Goal: Task Accomplishment & Management: Use online tool/utility

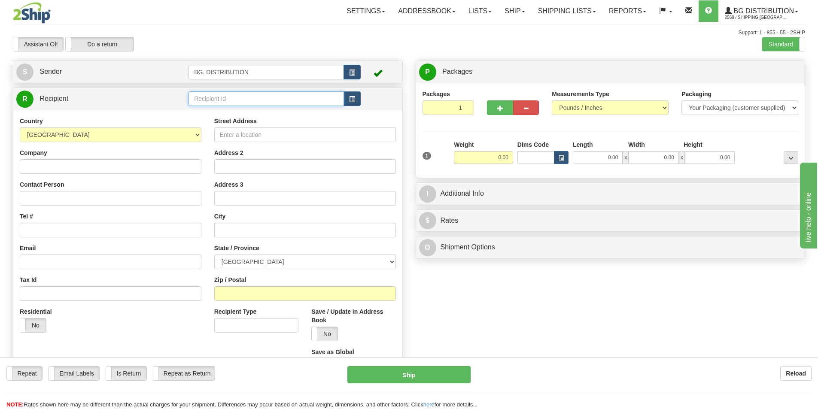
click at [231, 98] on input "text" at bounding box center [265, 98] width 155 height 15
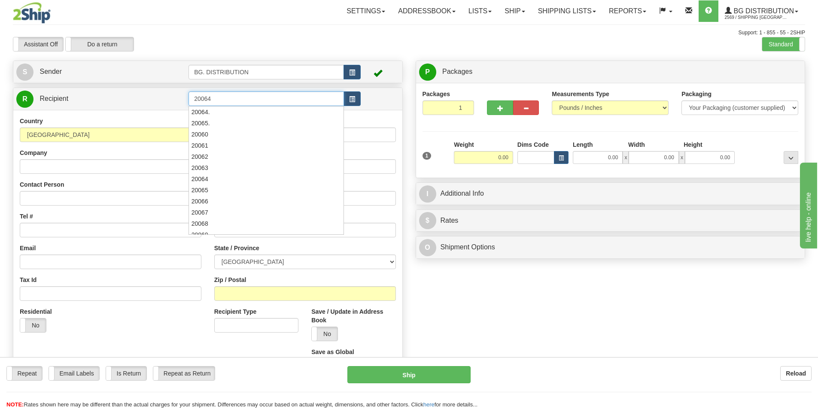
type input "20064"
click button "Delete" at bounding box center [0, 0] width 0 height 0
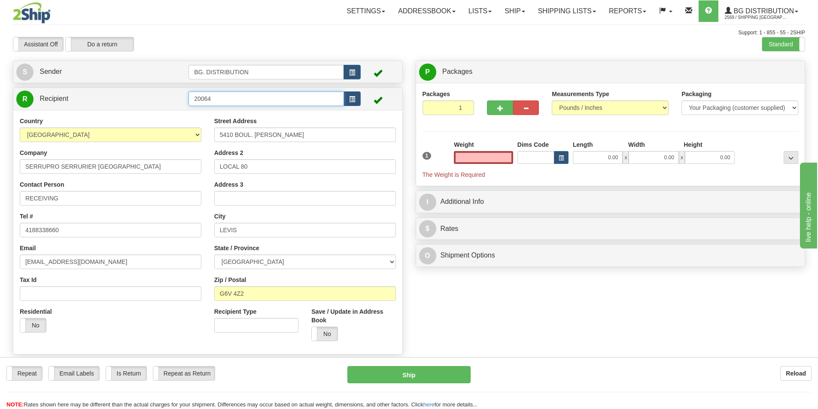
type input "0.00"
click at [226, 101] on input "20064" at bounding box center [265, 98] width 155 height 15
type input "20064."
click button "Delete" at bounding box center [0, 0] width 0 height 0
type input "0.00"
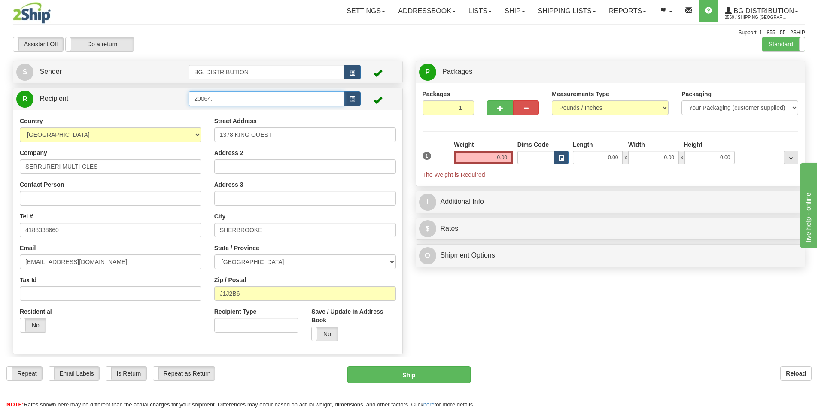
click at [233, 105] on input "20064." at bounding box center [265, 98] width 155 height 15
type input "20064.."
click button "Delete" at bounding box center [0, 0] width 0 height 0
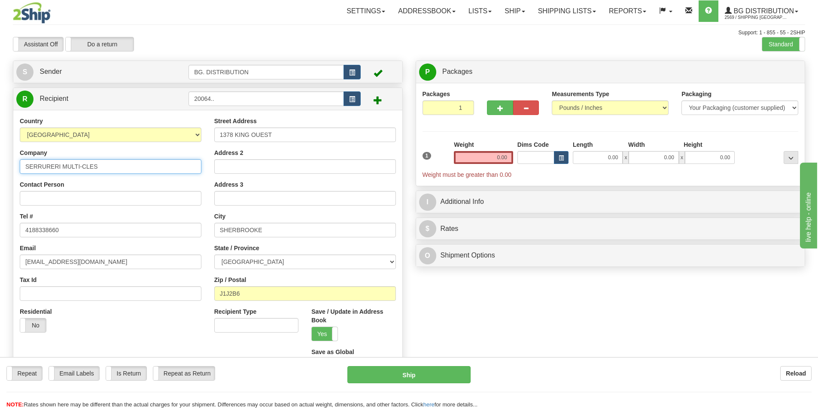
drag, startPoint x: 124, startPoint y: 170, endPoint x: 0, endPoint y: 162, distance: 124.7
click at [0, 164] on div "Toggle navigation Settings Shipping Preferences Fields Preferences New" at bounding box center [409, 217] width 818 height 434
drag, startPoint x: 66, startPoint y: 165, endPoint x: 6, endPoint y: 154, distance: 61.5
click at [0, 150] on div "Toggle navigation Settings Shipping Preferences Fields Preferences New" at bounding box center [409, 217] width 818 height 434
type input "PRO-ACCES"
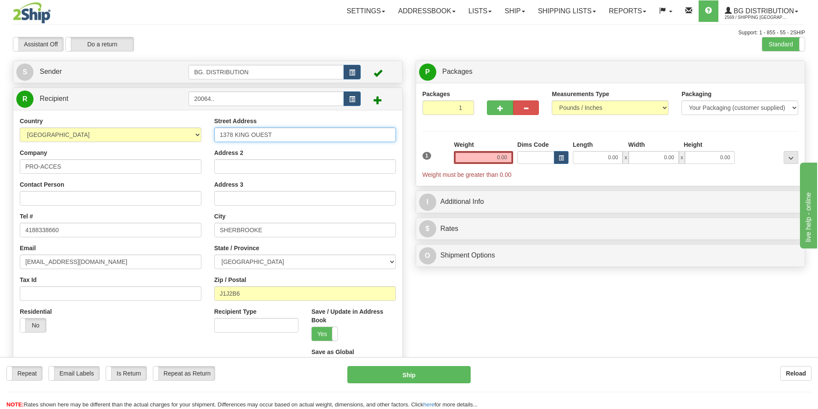
drag, startPoint x: 279, startPoint y: 136, endPoint x: 160, endPoint y: 136, distance: 118.5
click at [161, 136] on div "Country [GEOGRAPHIC_DATA] [GEOGRAPHIC_DATA] [GEOGRAPHIC_DATA] [GEOGRAPHIC_DATA]…" at bounding box center [207, 248] width 389 height 263
type input "810 [PERSON_NAME] OUEST"
drag, startPoint x: 271, startPoint y: 226, endPoint x: 94, endPoint y: 224, distance: 177.7
click at [97, 225] on div "Country [GEOGRAPHIC_DATA] [GEOGRAPHIC_DATA] [GEOGRAPHIC_DATA] [GEOGRAPHIC_DATA]…" at bounding box center [207, 248] width 389 height 263
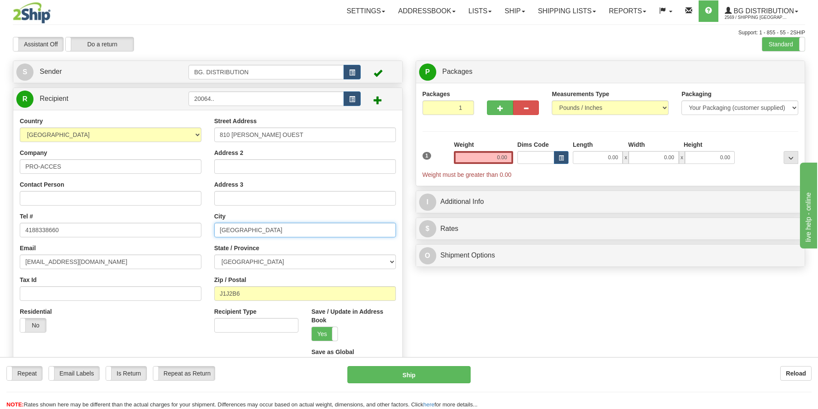
type input "[GEOGRAPHIC_DATA]"
click at [249, 296] on input "J1J2B6" at bounding box center [305, 293] width 182 height 15
drag, startPoint x: 249, startPoint y: 296, endPoint x: 89, endPoint y: 269, distance: 161.9
click at [121, 276] on div "Country [GEOGRAPHIC_DATA] [GEOGRAPHIC_DATA] [GEOGRAPHIC_DATA] [GEOGRAPHIC_DATA]…" at bounding box center [207, 248] width 389 height 263
type input "G1N2C8"
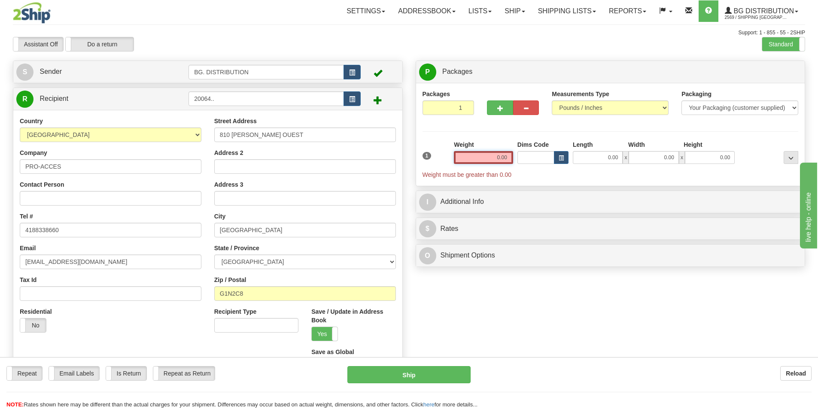
click at [490, 156] on input "0.00" at bounding box center [483, 157] width 59 height 13
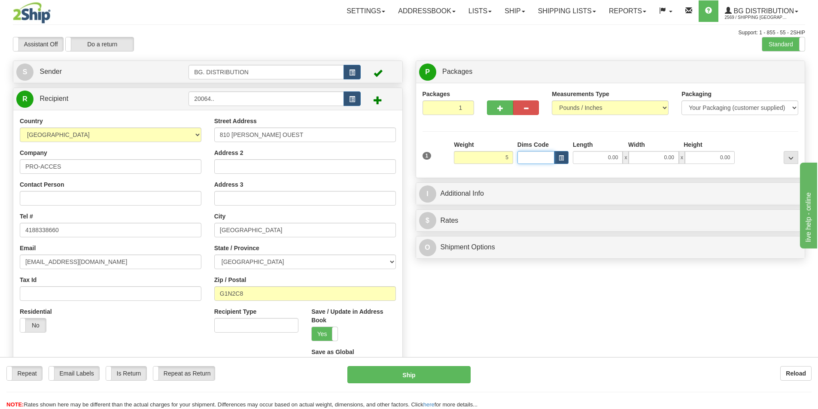
type input "5.00"
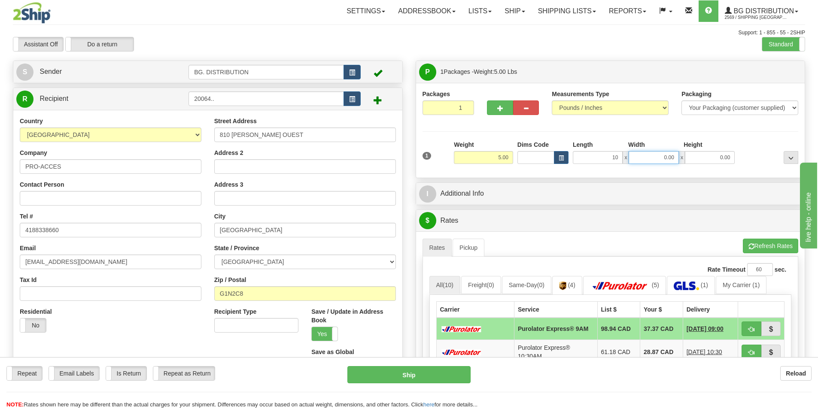
type input "10.00"
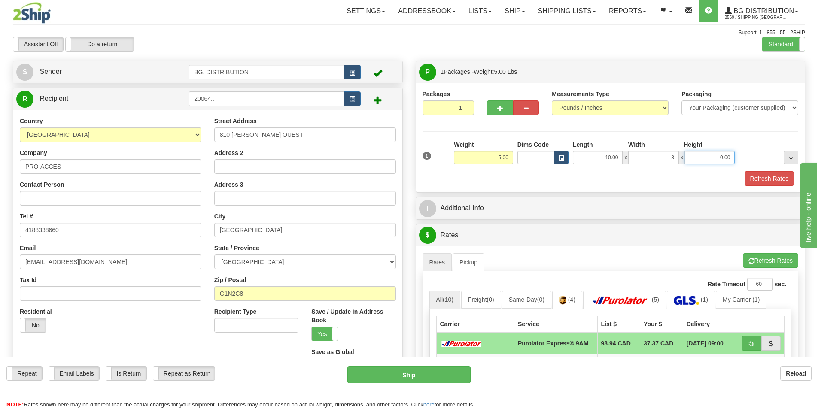
type input "8.00"
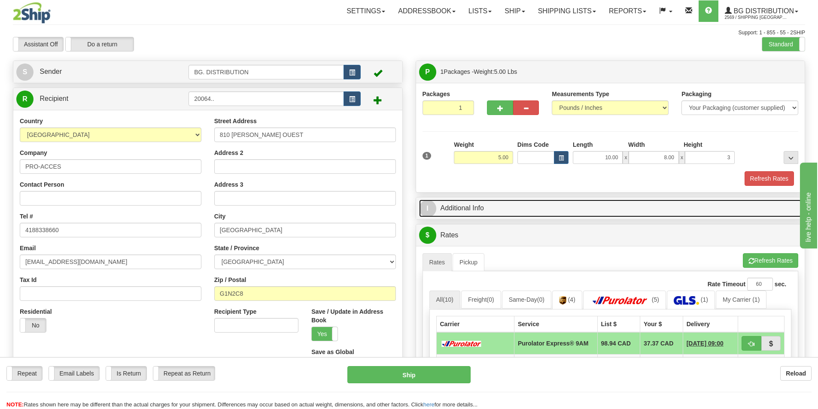
type input "3.00"
click at [602, 201] on link "I Additional Info" at bounding box center [610, 209] width 383 height 18
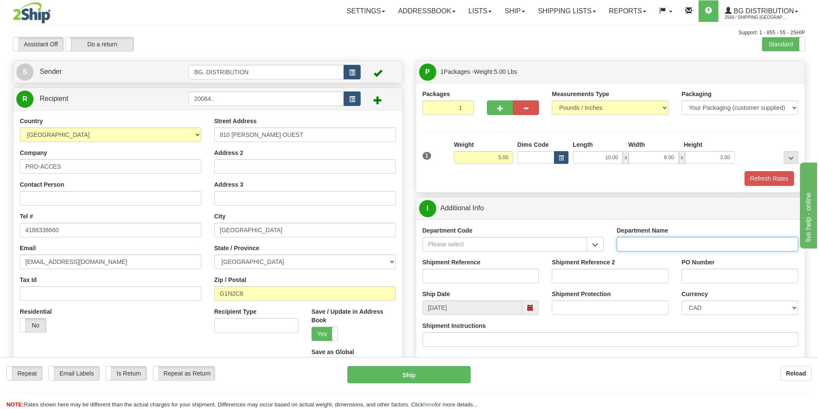
click at [687, 244] on input "Department Name" at bounding box center [707, 244] width 182 height 15
type input "."
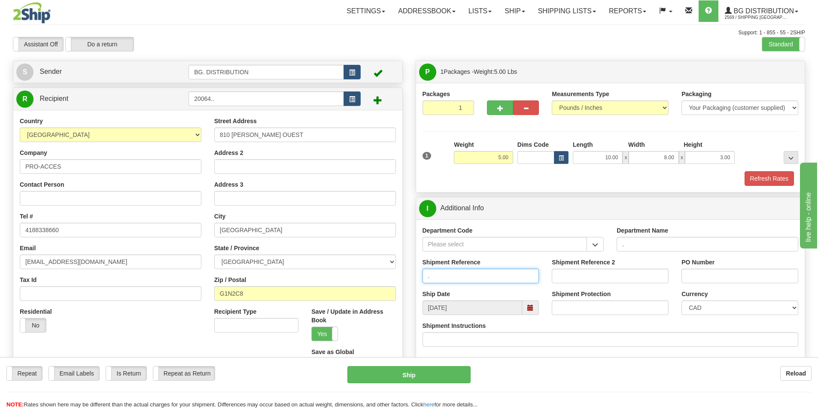
type input "."
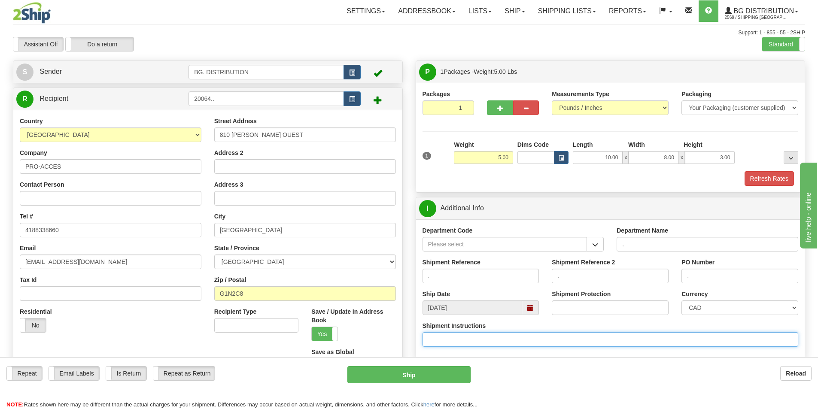
click at [557, 336] on input "Shipment Instructions" at bounding box center [610, 339] width 376 height 15
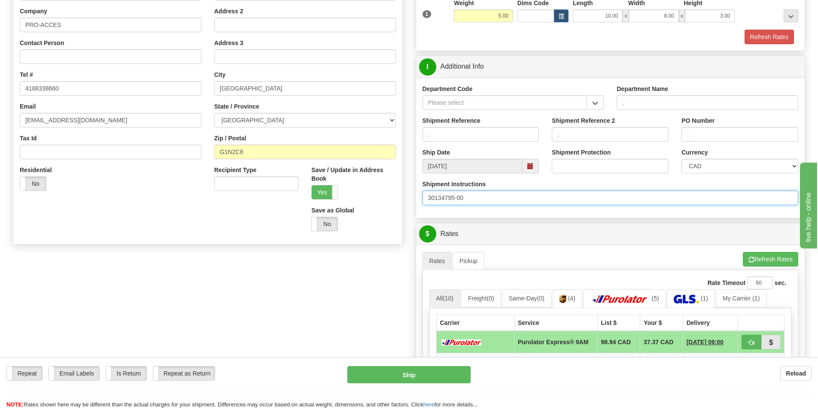
scroll to position [172, 0]
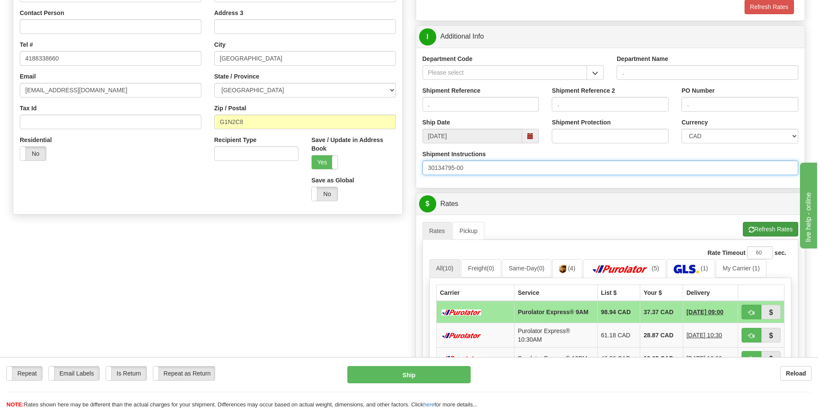
type input "30134795-00"
click at [758, 229] on button "Refresh Rates" at bounding box center [769, 229] width 55 height 15
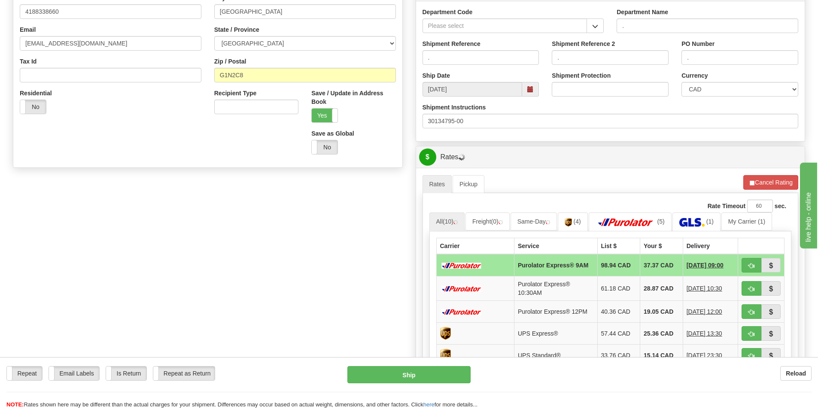
scroll to position [300, 0]
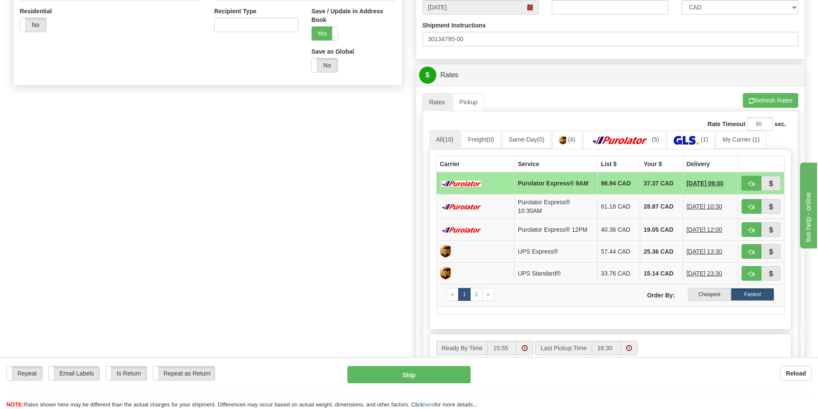
click at [707, 293] on label "Cheapest" at bounding box center [709, 294] width 43 height 13
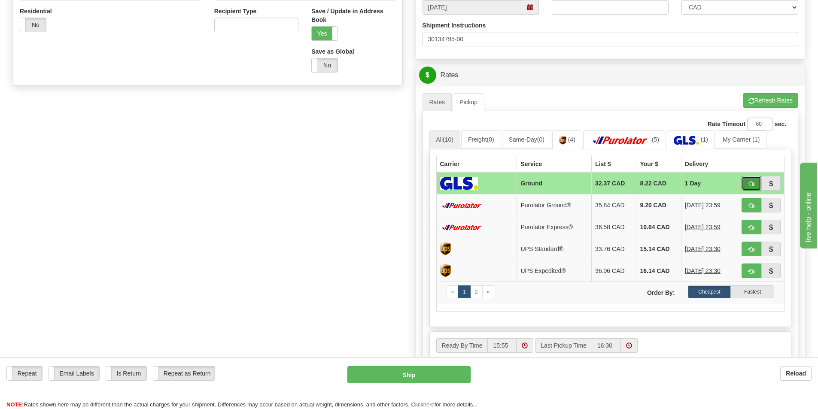
click at [757, 179] on button "button" at bounding box center [751, 183] width 20 height 15
type input "1"
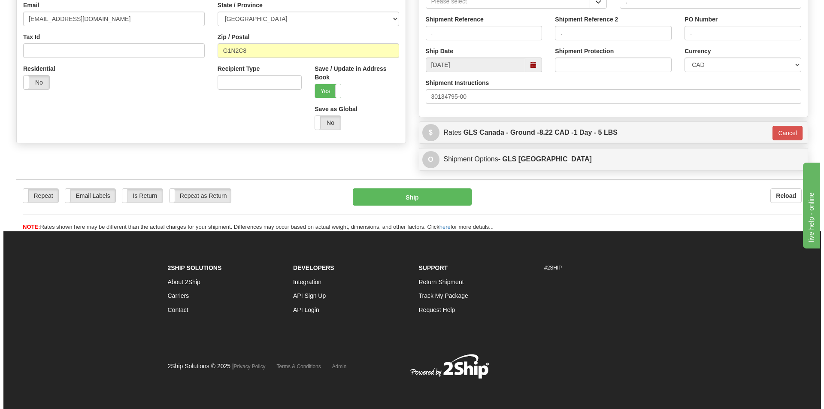
scroll to position [243, 0]
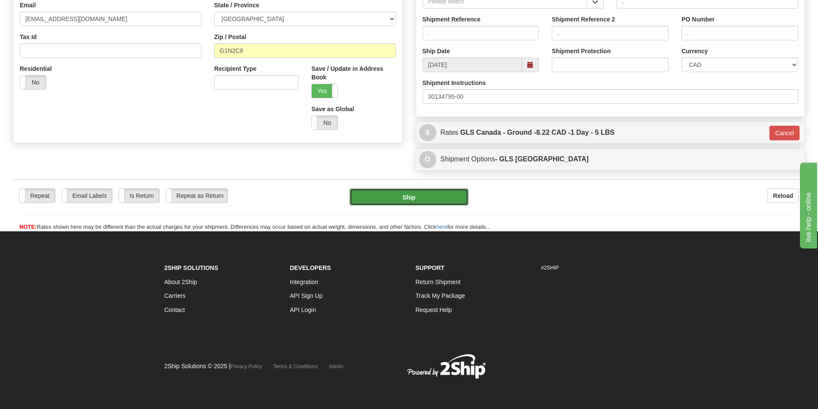
click at [451, 199] on button "Ship" at bounding box center [408, 196] width 119 height 17
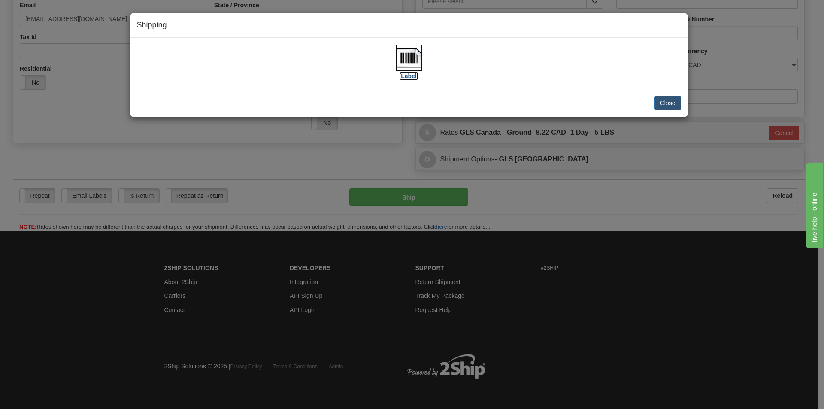
click at [411, 63] on img at bounding box center [408, 57] width 27 height 27
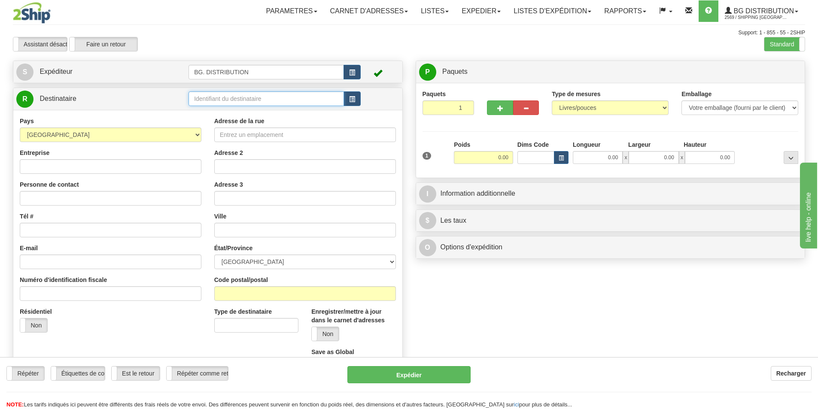
click at [258, 103] on input "text" at bounding box center [265, 98] width 155 height 15
click at [220, 112] on div "20370" at bounding box center [264, 111] width 147 height 9
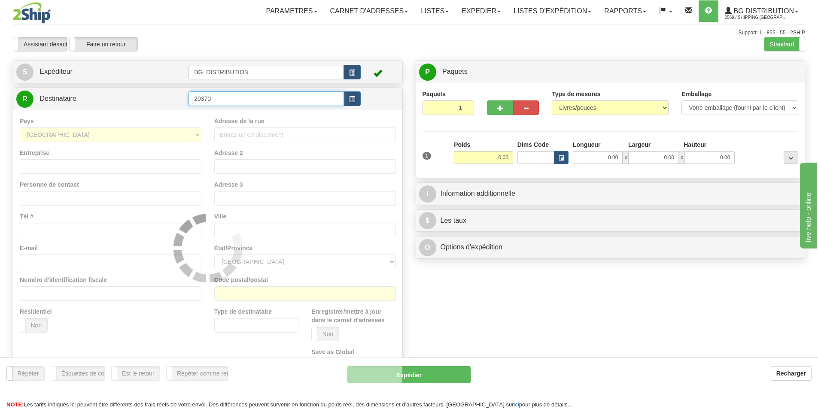
type input "20370"
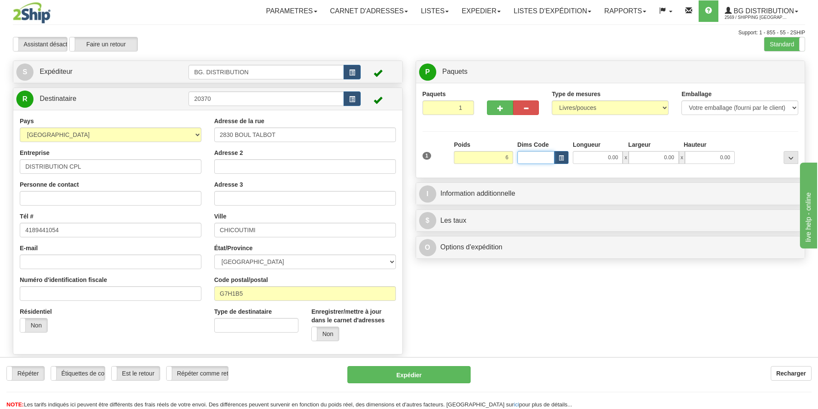
type input "6.00"
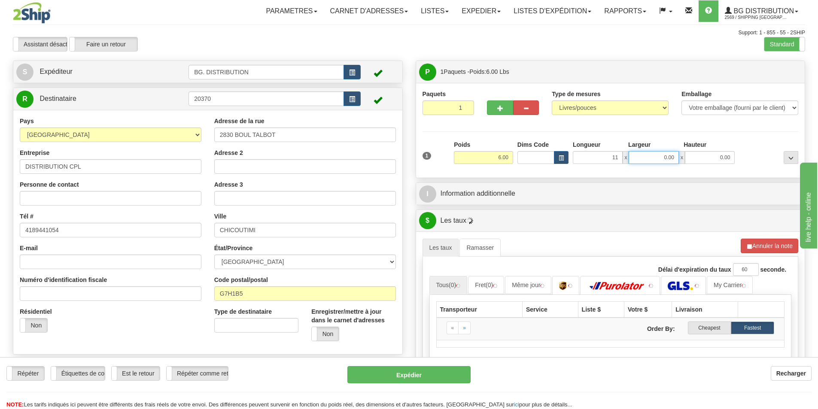
type input "11.00"
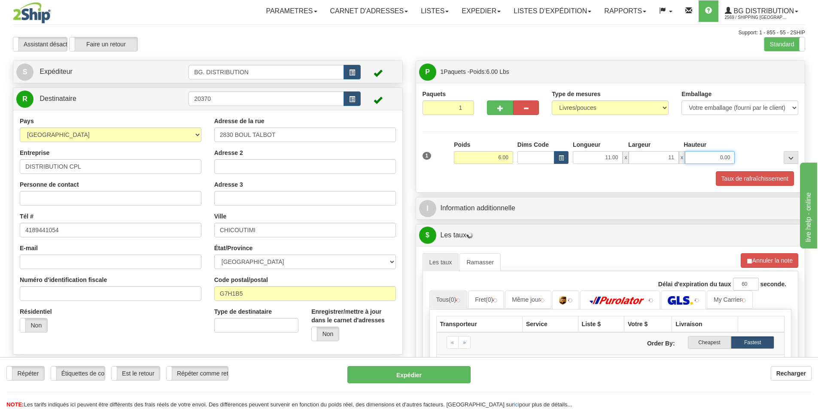
type input "11.00"
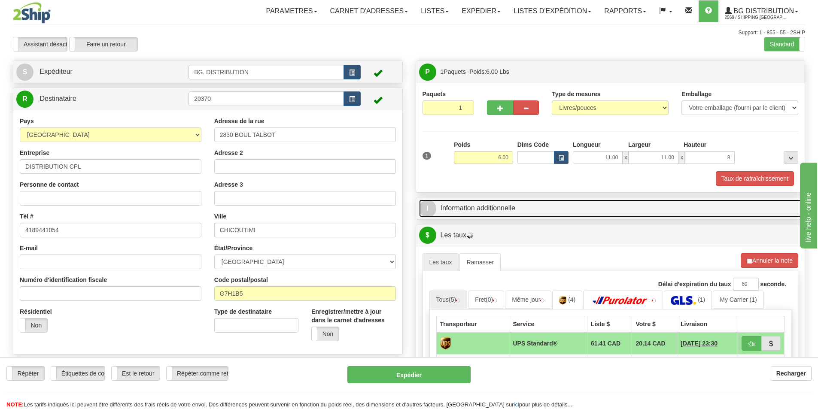
type input "8.00"
click at [507, 212] on link "I Information additionnelle" at bounding box center [610, 209] width 383 height 18
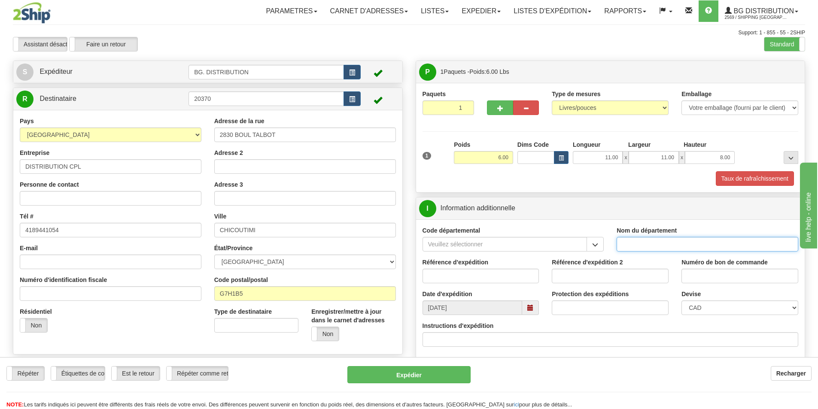
click at [657, 250] on input "Nom du département" at bounding box center [707, 244] width 182 height 15
type input "."
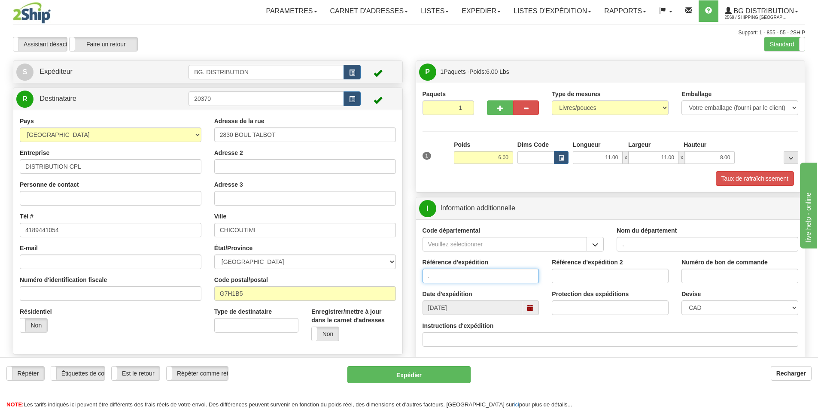
type input "."
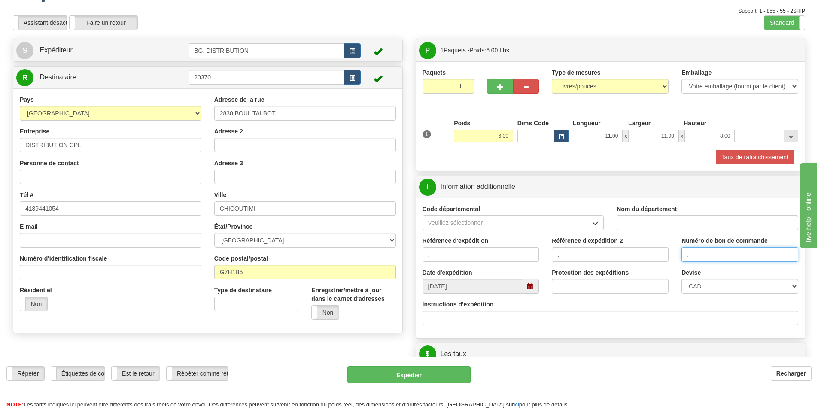
scroll to position [43, 0]
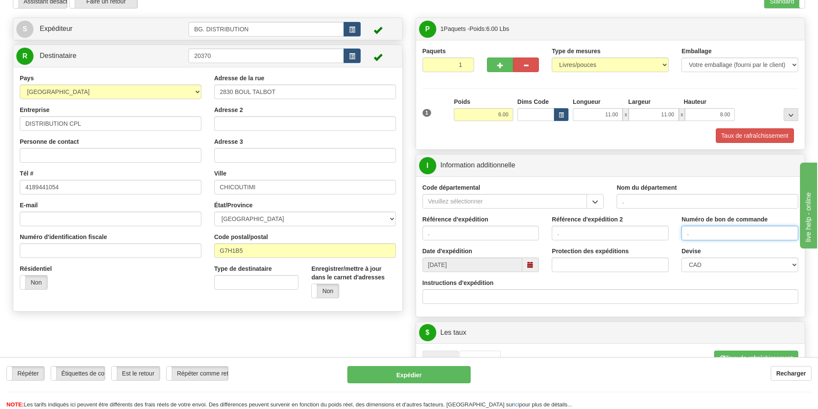
type input "."
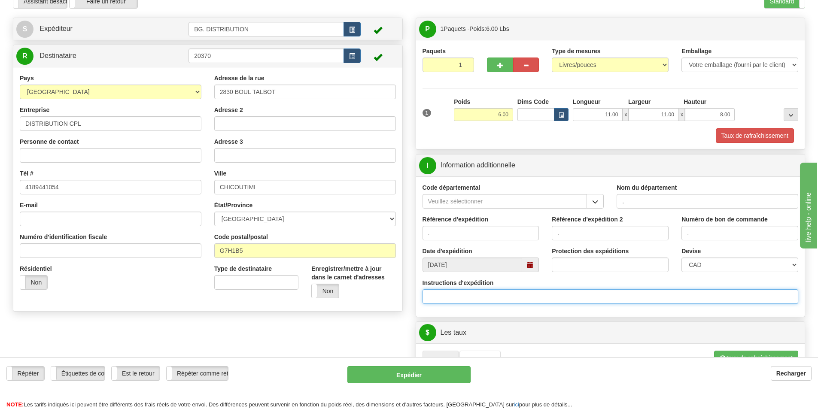
click at [515, 302] on input "Instructions d'expédition" at bounding box center [610, 296] width 376 height 15
click button "Supprimer" at bounding box center [0, 0] width 0 height 0
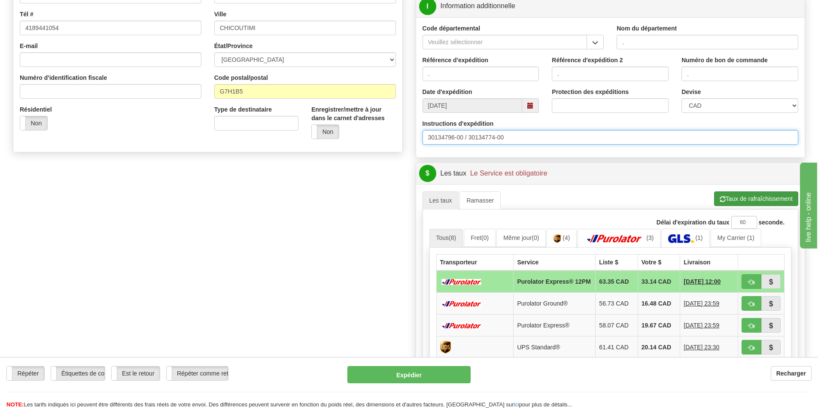
scroll to position [215, 0]
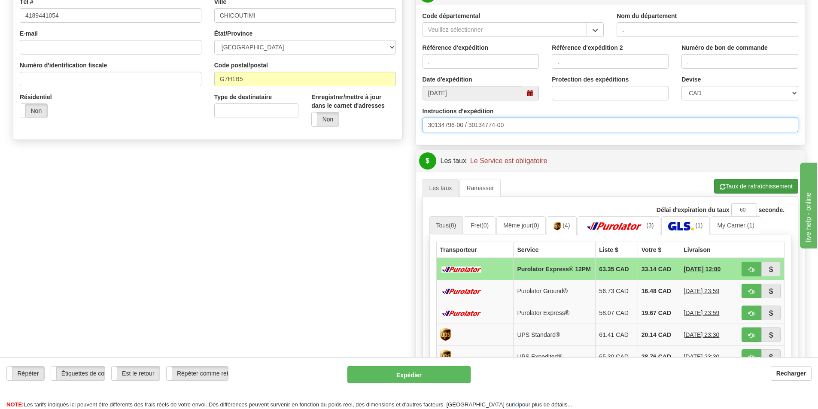
type input "30134796-00 / 30134774-00"
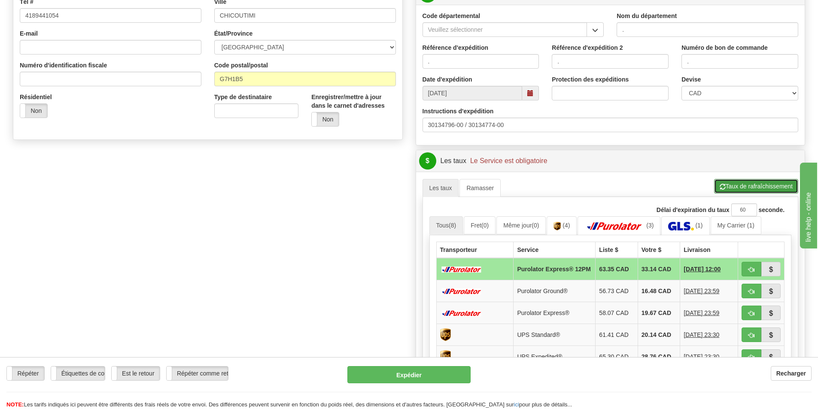
click at [732, 185] on button "Taux de rafraîchissement" at bounding box center [756, 186] width 84 height 15
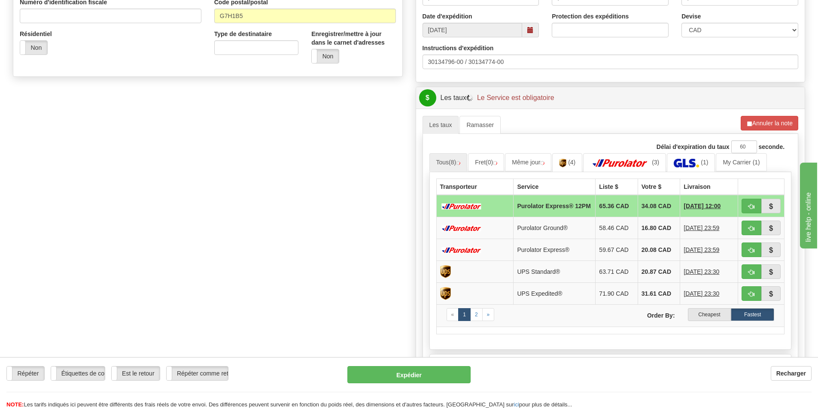
scroll to position [343, 0]
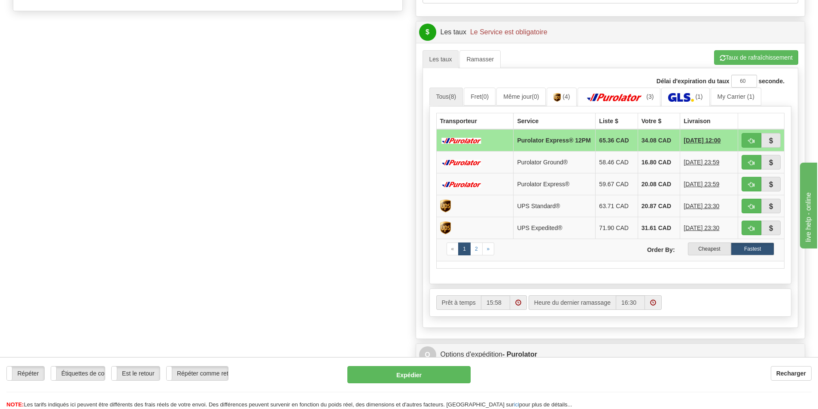
click at [708, 254] on label "Cheapest" at bounding box center [709, 248] width 43 height 13
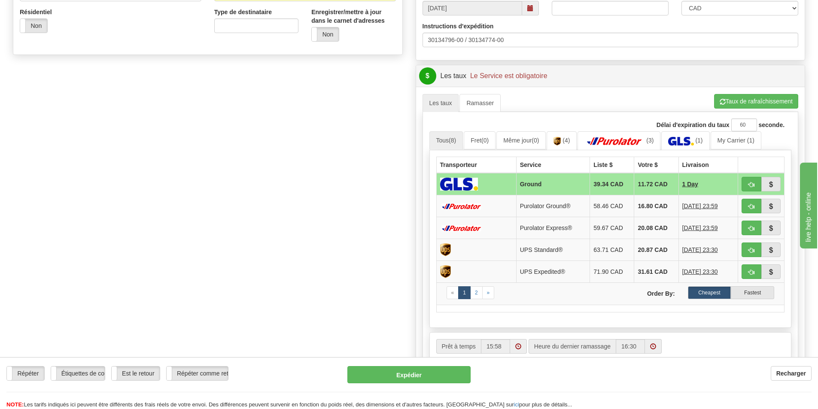
scroll to position [300, 0]
click at [748, 184] on span "button" at bounding box center [751, 184] width 6 height 6
type input "1"
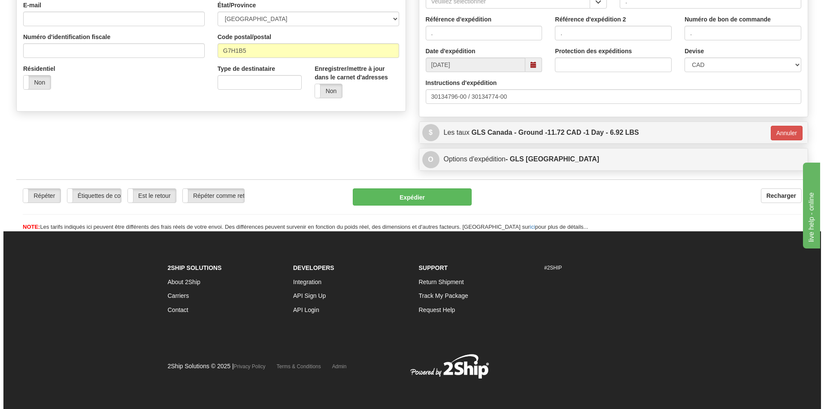
scroll to position [243, 0]
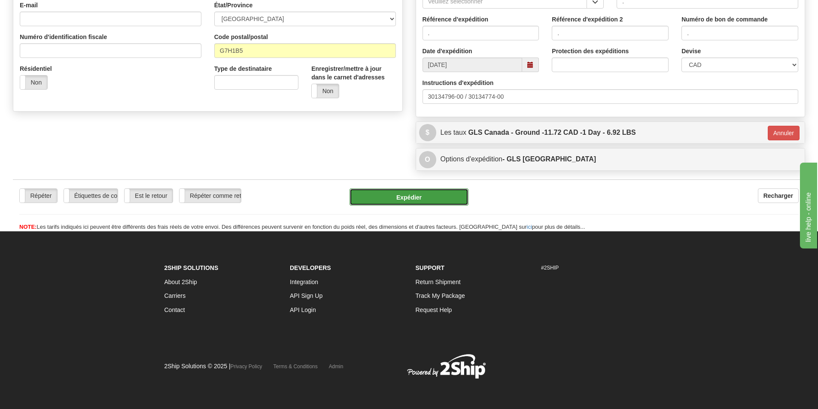
click at [417, 193] on button "Expédier" at bounding box center [408, 196] width 119 height 17
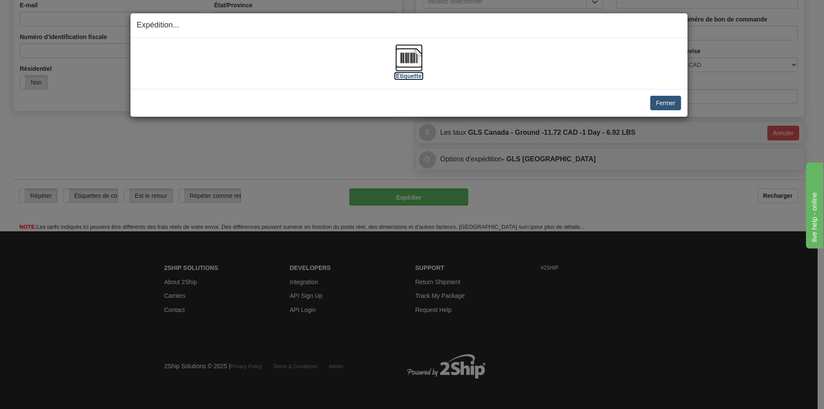
click at [408, 55] on img at bounding box center [408, 57] width 27 height 27
click at [409, 58] on img at bounding box center [408, 57] width 27 height 27
